Goal: Transaction & Acquisition: Obtain resource

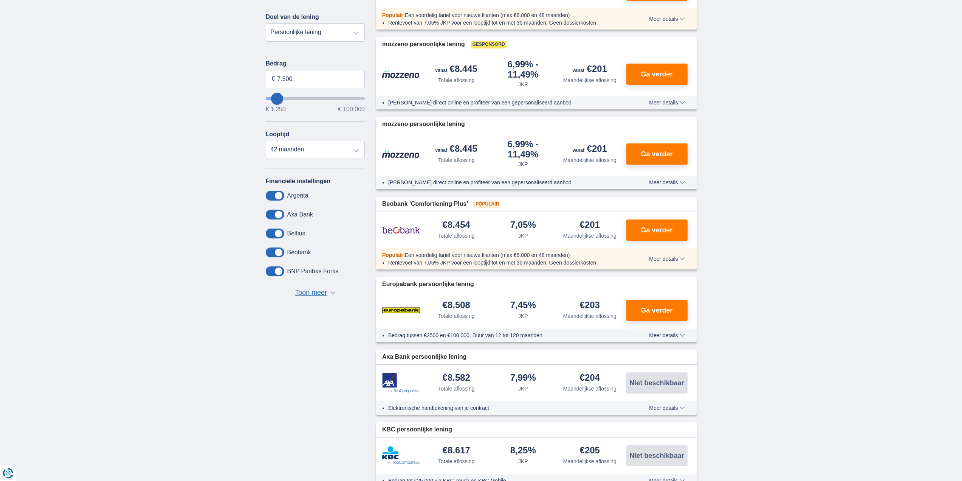
scroll to position [151, 0]
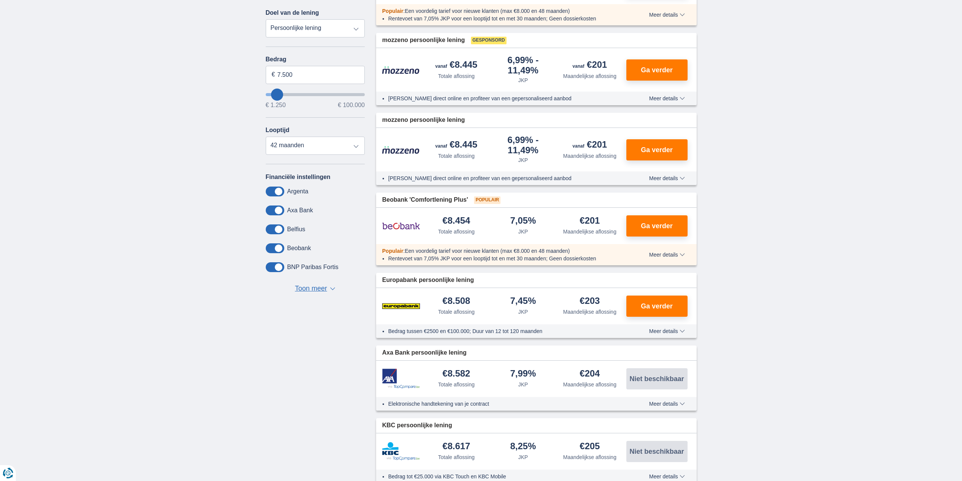
type input "13.250"
type input "13250"
type input "14.250"
type input "14250"
select select "60"
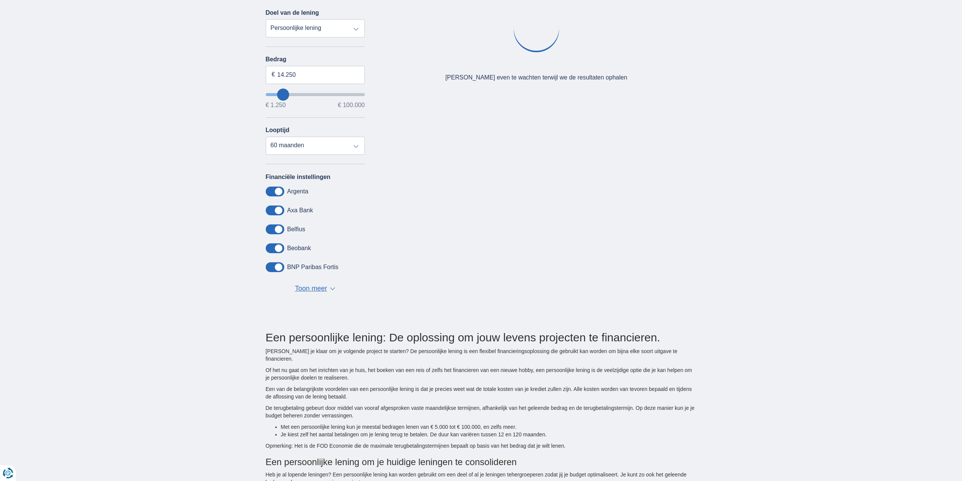
type input "45.250"
type input "45250"
select select "120"
type input "45250"
click at [311, 93] on input "wantToBorrow" at bounding box center [315, 94] width 99 height 3
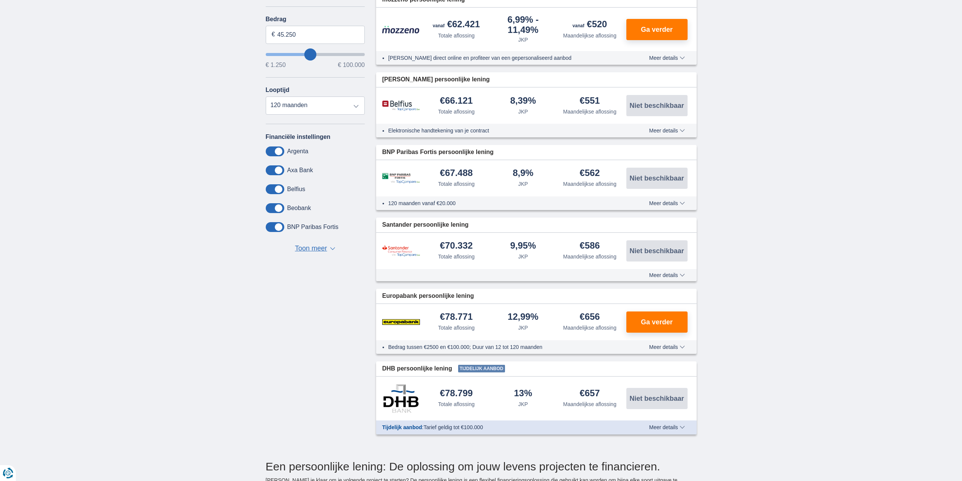
scroll to position [189, 0]
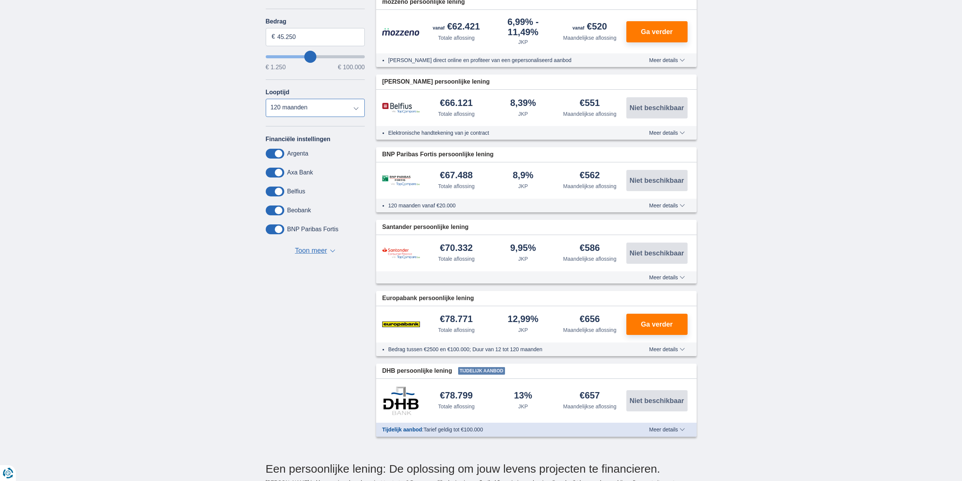
click at [350, 105] on select "12 maanden 18 maanden 24 maanden 30 maanden 36 maanden 42 maanden 48 maanden 60…" at bounding box center [315, 108] width 99 height 18
click at [211, 95] on div "× widget.non-eligible-application.title widget.non-eligible-application.text no…" at bounding box center [481, 177] width 962 height 556
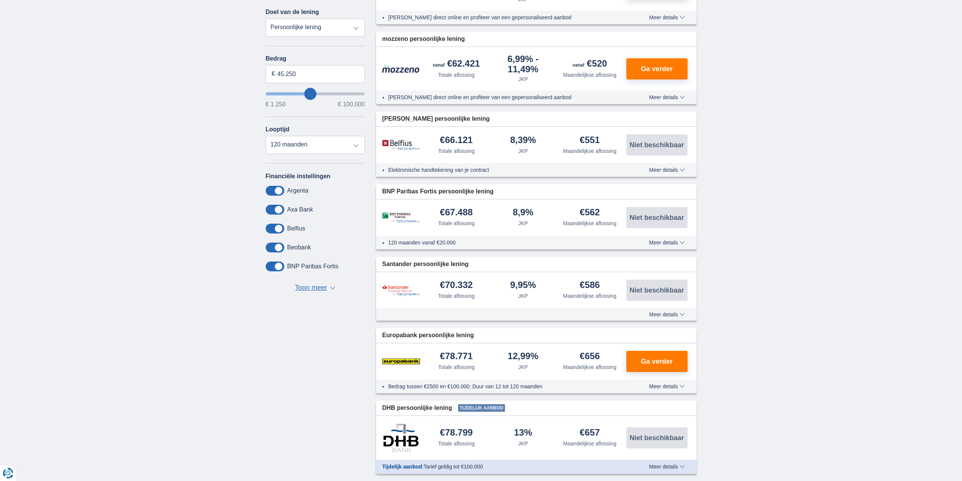
scroll to position [151, 0]
click at [665, 387] on span "Meer details" at bounding box center [667, 386] width 36 height 5
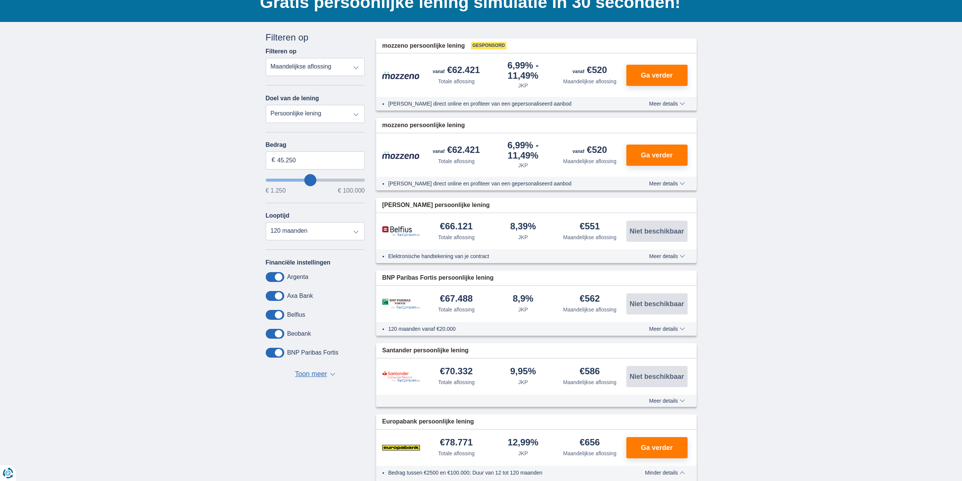
scroll to position [38, 0]
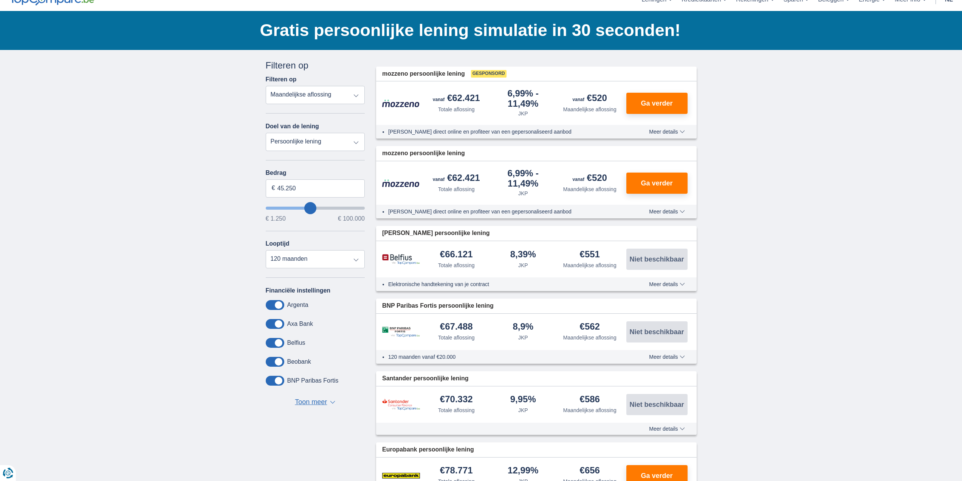
scroll to position [151, 0]
